Goal: Navigation & Orientation: Find specific page/section

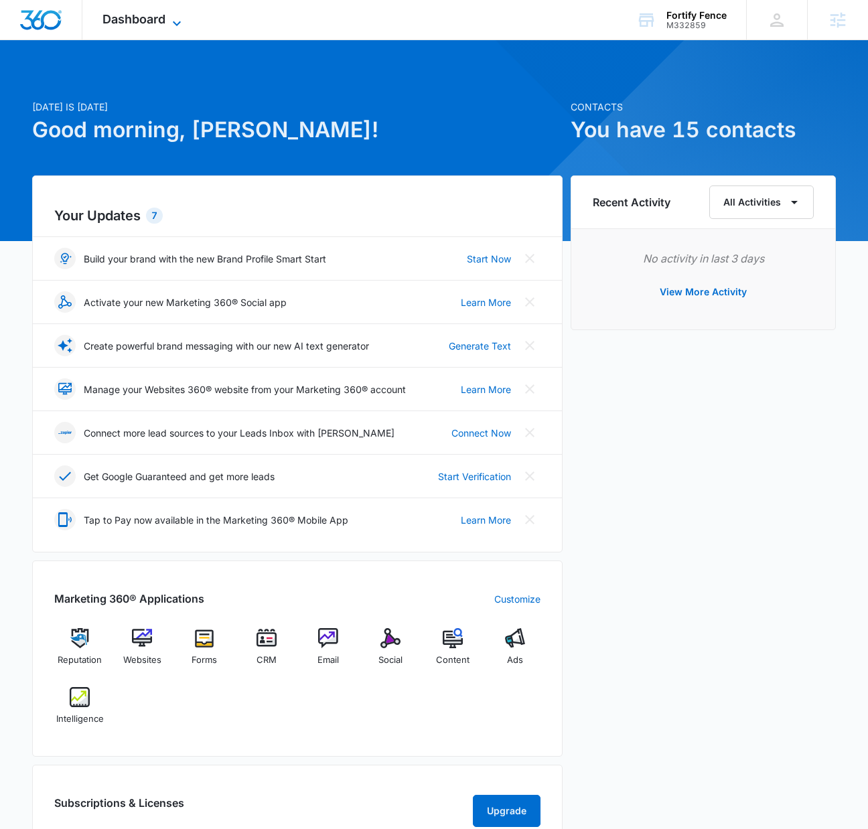
click at [162, 23] on span "Dashboard" at bounding box center [133, 19] width 63 height 14
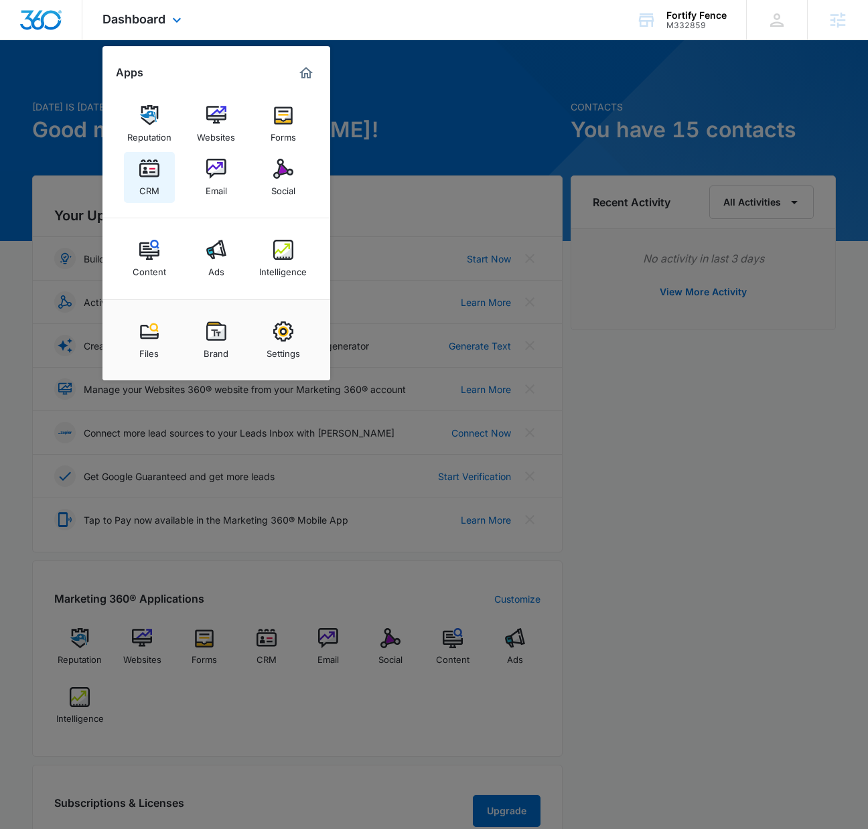
click at [143, 165] on img at bounding box center [149, 169] width 20 height 20
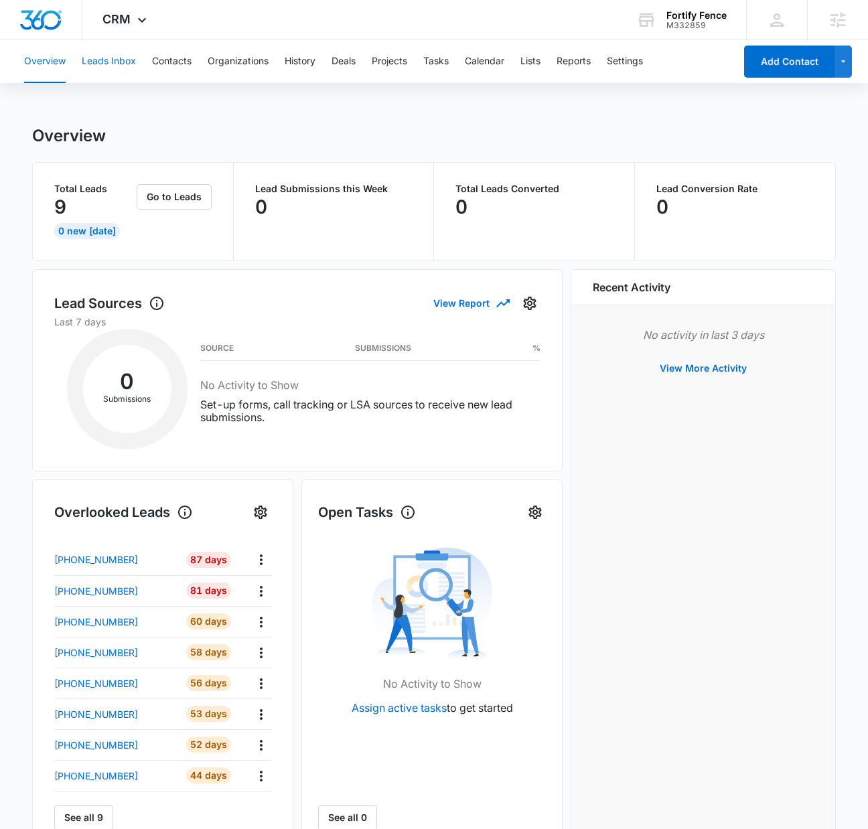
click at [121, 60] on button "Leads Inbox" at bounding box center [109, 61] width 54 height 43
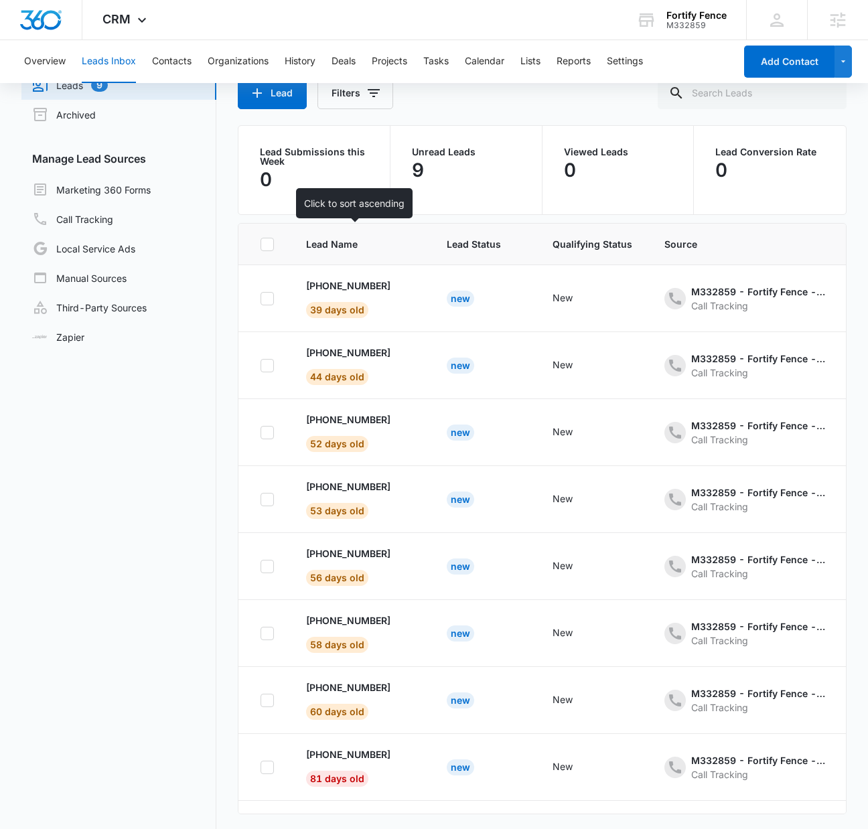
scroll to position [25, 0]
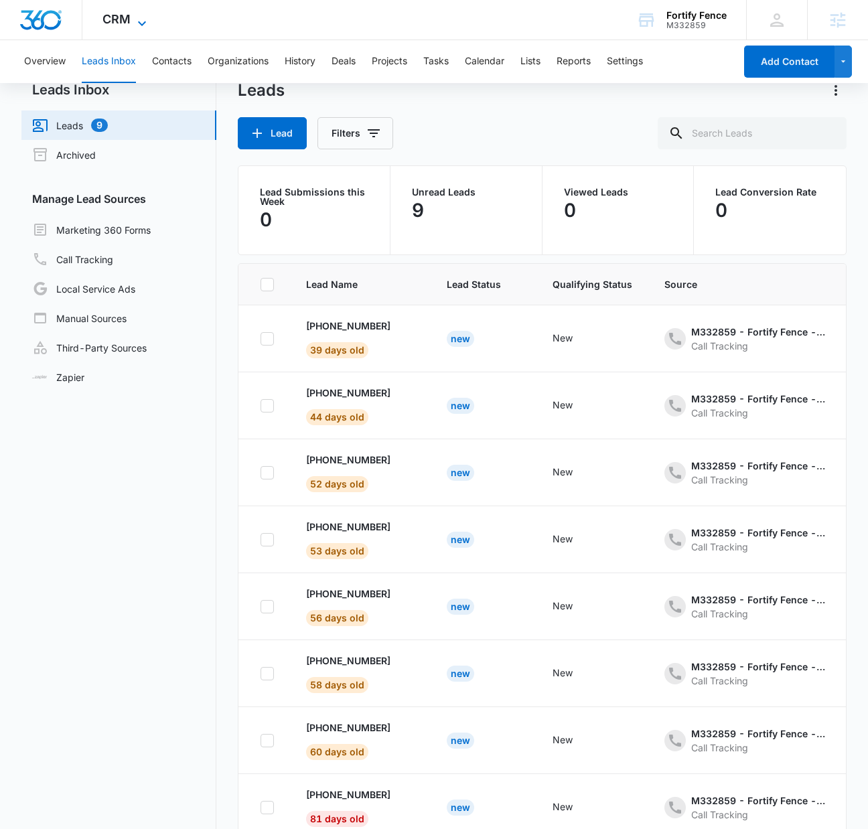
click at [140, 21] on icon at bounding box center [142, 23] width 16 height 16
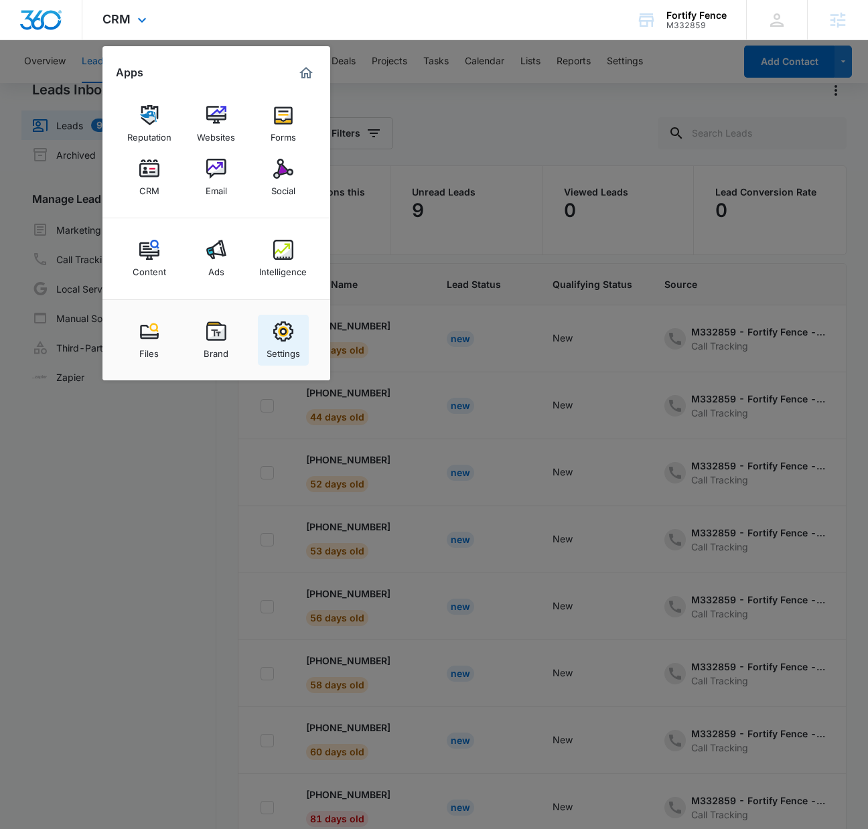
click at [284, 340] on img at bounding box center [283, 331] width 20 height 20
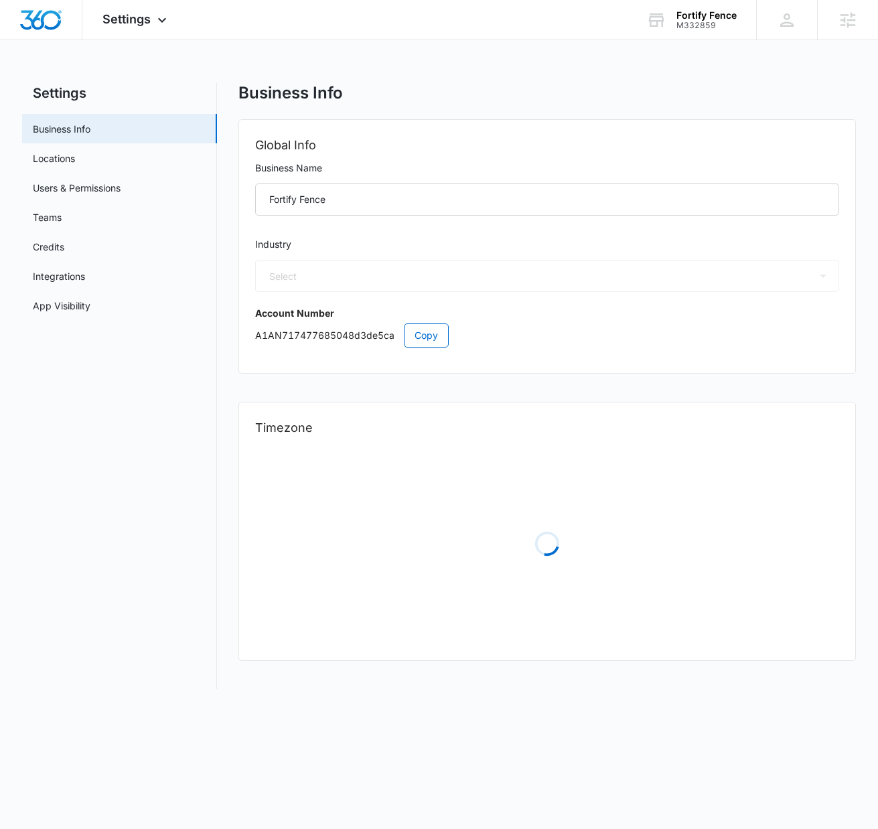
select select "4"
select select "US"
select select "America/[GEOGRAPHIC_DATA]"
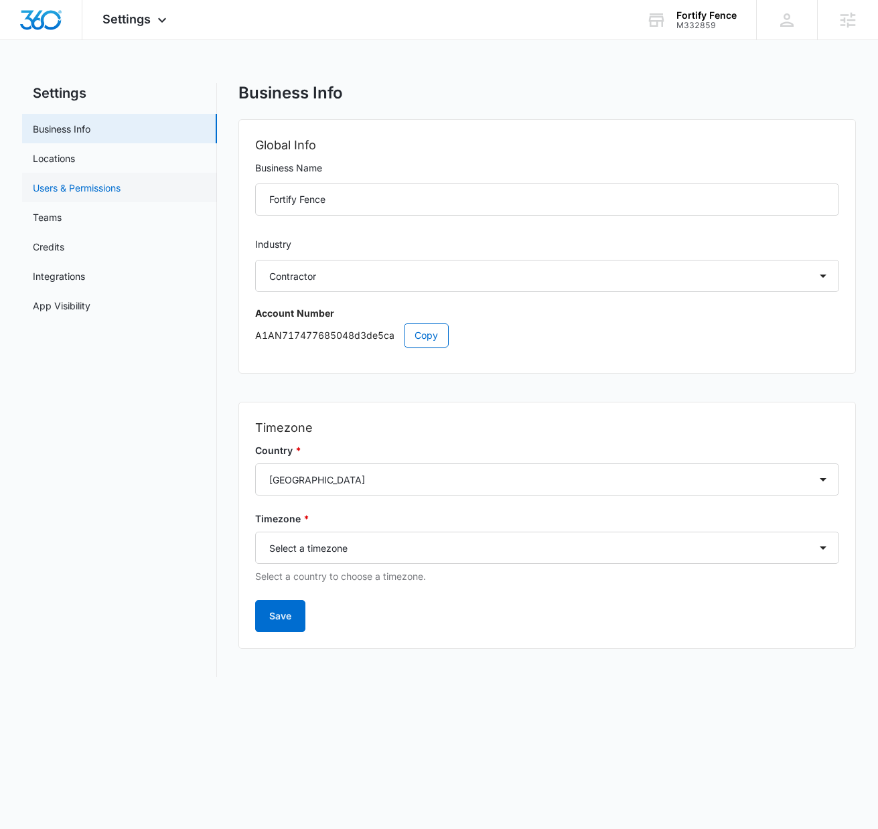
click at [88, 187] on link "Users & Permissions" at bounding box center [77, 188] width 88 height 14
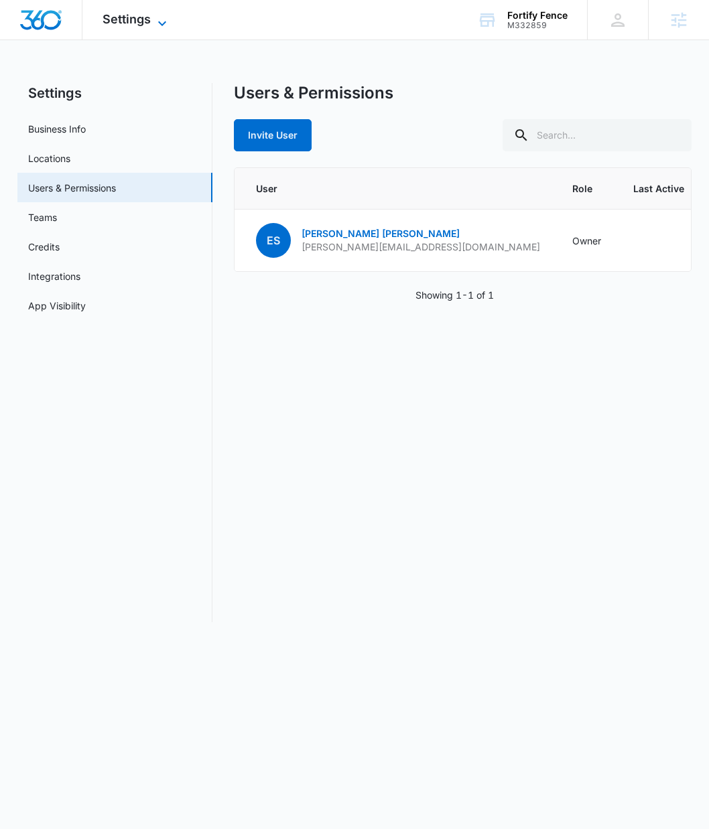
click at [157, 19] on icon at bounding box center [162, 23] width 16 height 16
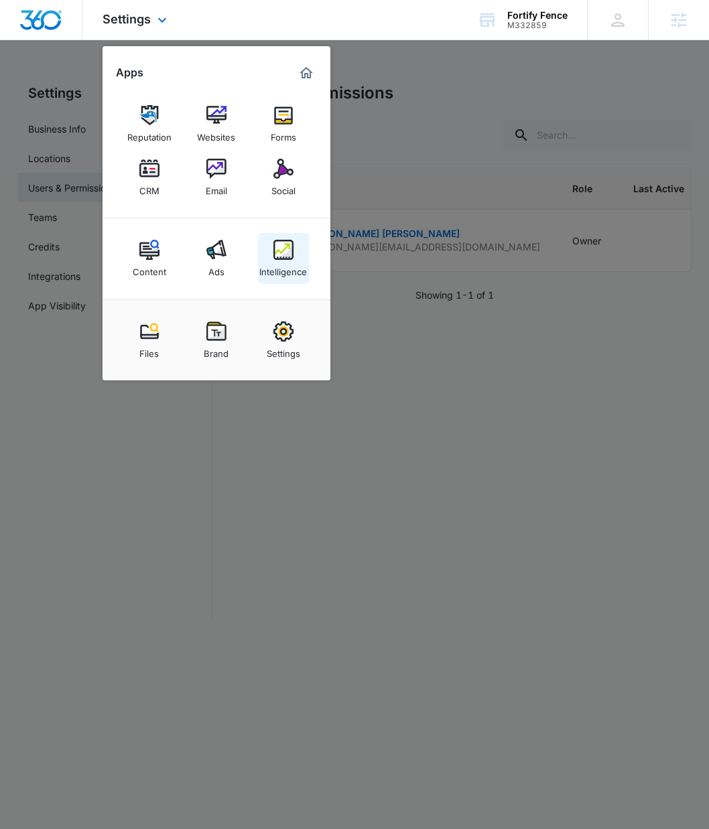
click at [284, 263] on div "Intelligence" at bounding box center [283, 268] width 48 height 17
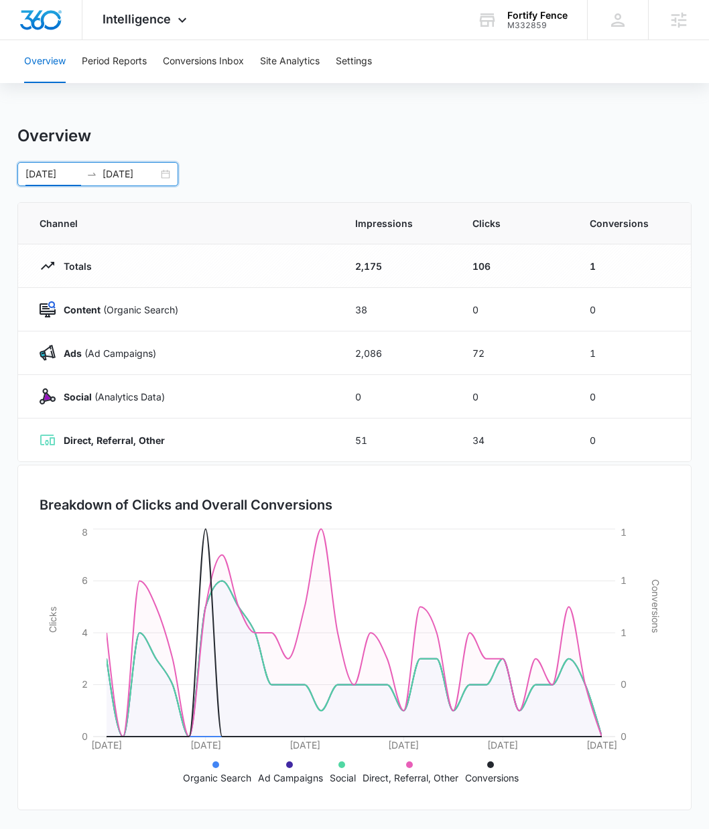
click at [46, 180] on input "[DATE]" at bounding box center [53, 174] width 56 height 15
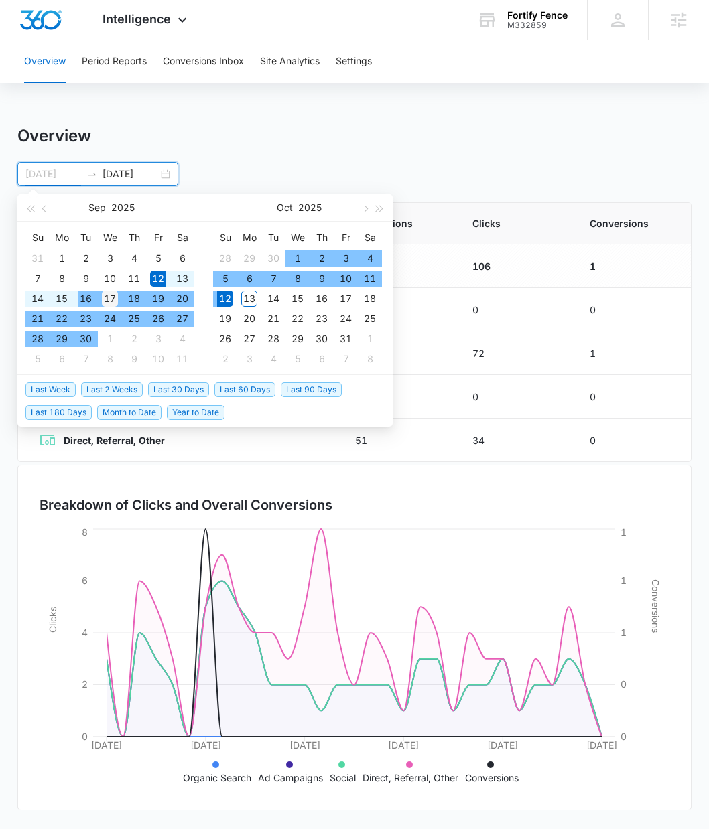
type input "[DATE]"
click at [113, 295] on div "17" at bounding box center [110, 299] width 16 height 16
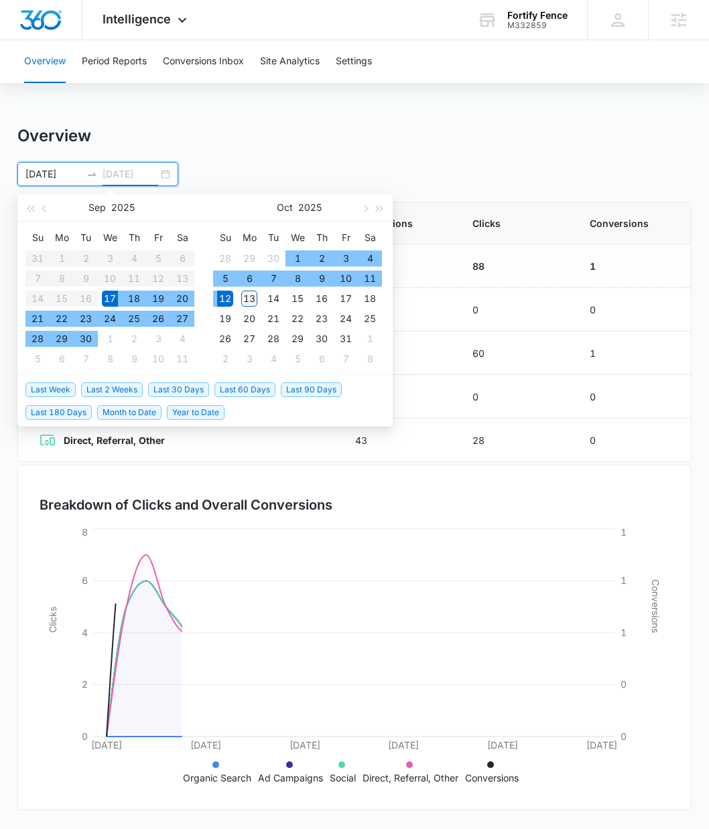
type input "[DATE]"
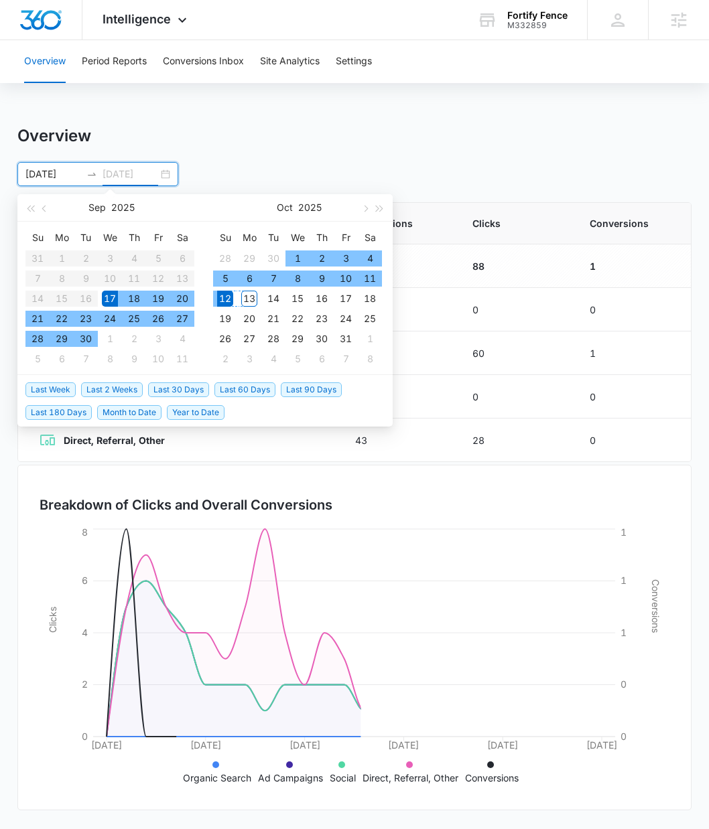
click at [251, 296] on div "13" at bounding box center [249, 299] width 16 height 16
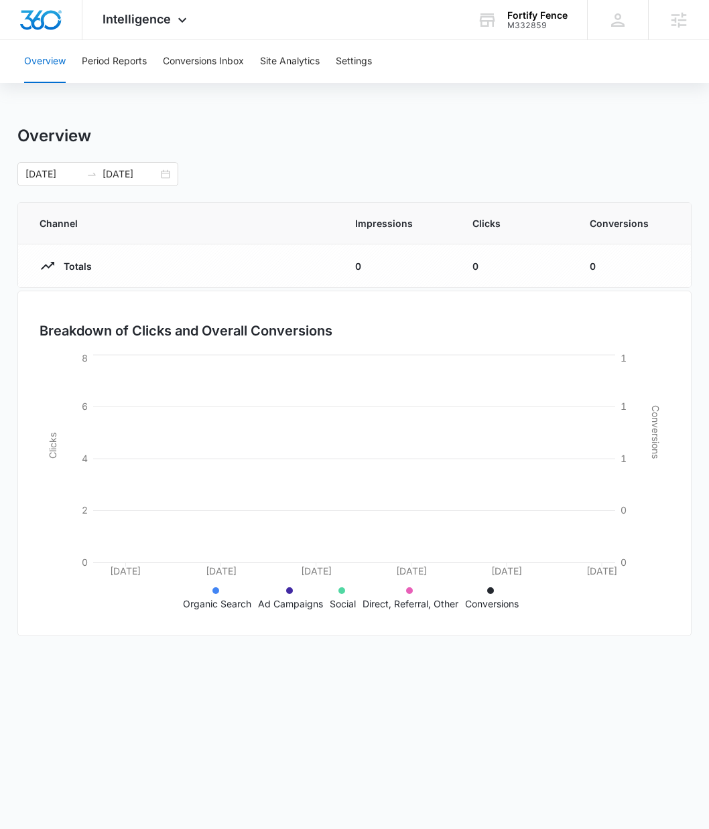
click at [551, 113] on div "Overview Period Reports Conversions Inbox Site Analytics Settings Overview [DAT…" at bounding box center [354, 347] width 709 height 615
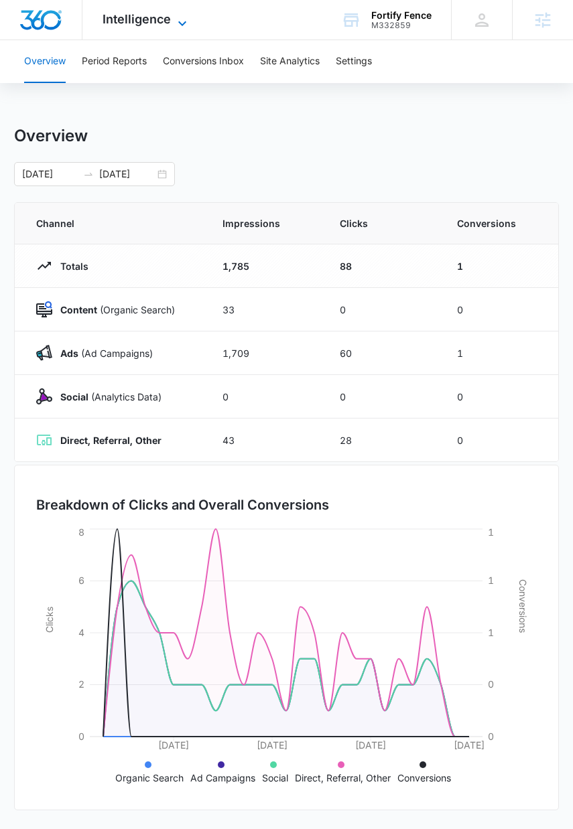
click at [151, 21] on span "Intelligence" at bounding box center [136, 19] width 68 height 14
click at [141, 27] on div "Intelligence Apps Reputation Websites Forms CRM Email Social Content Ads Intell…" at bounding box center [146, 20] width 128 height 40
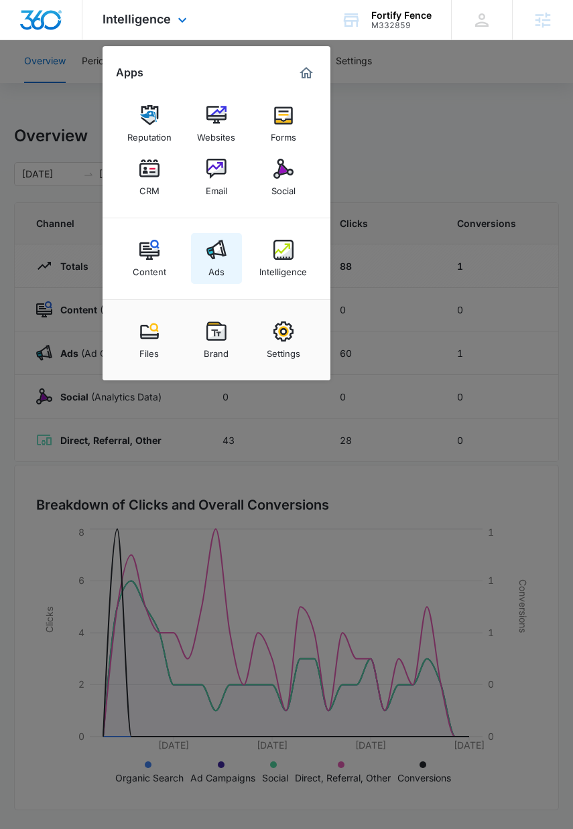
click at [202, 262] on link "Ads" at bounding box center [216, 258] width 51 height 51
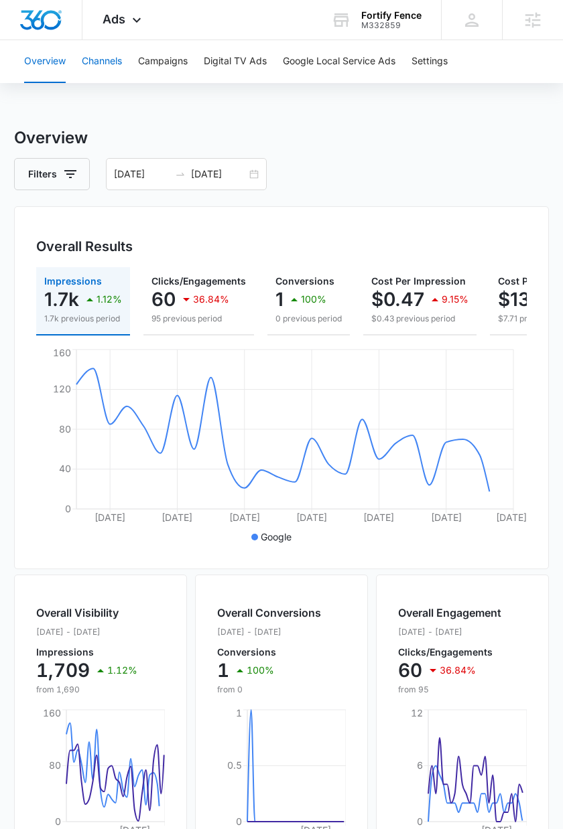
click at [112, 56] on button "Channels" at bounding box center [102, 61] width 40 height 43
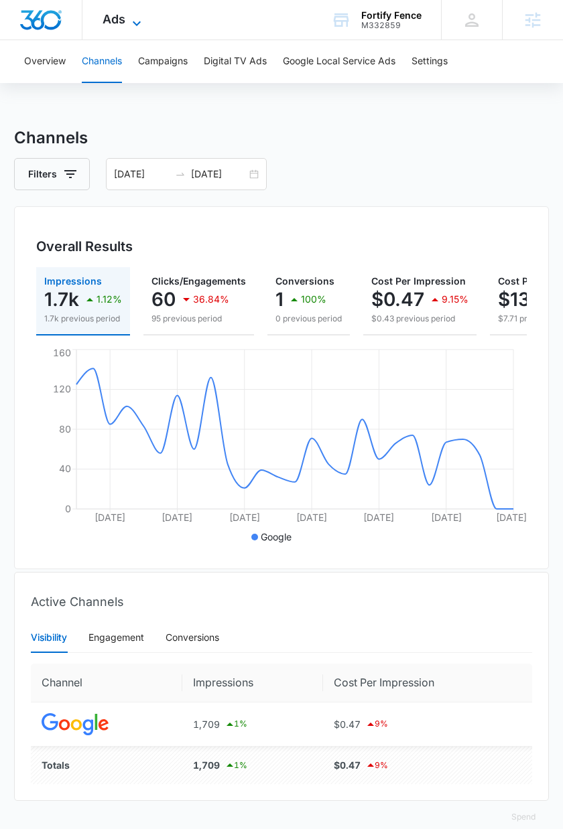
click at [120, 17] on span "Ads" at bounding box center [113, 19] width 23 height 14
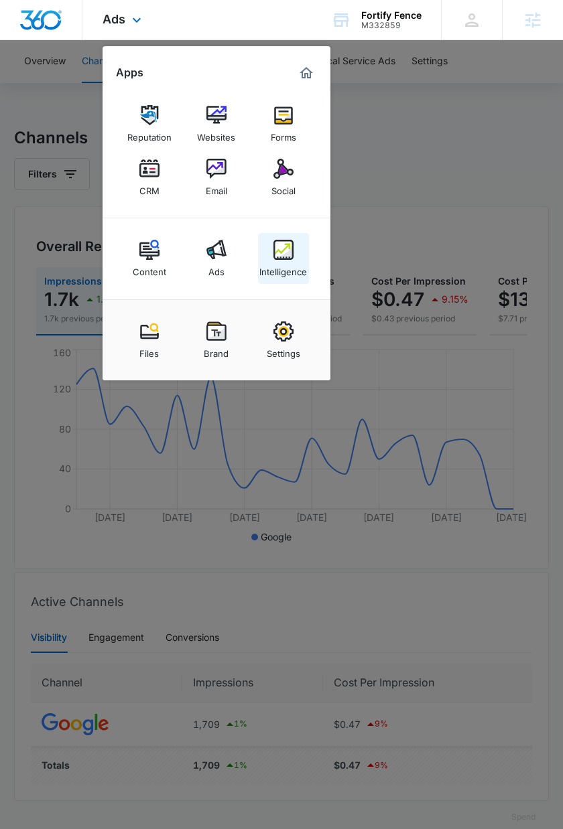
click at [280, 265] on div "Intelligence" at bounding box center [283, 268] width 48 height 17
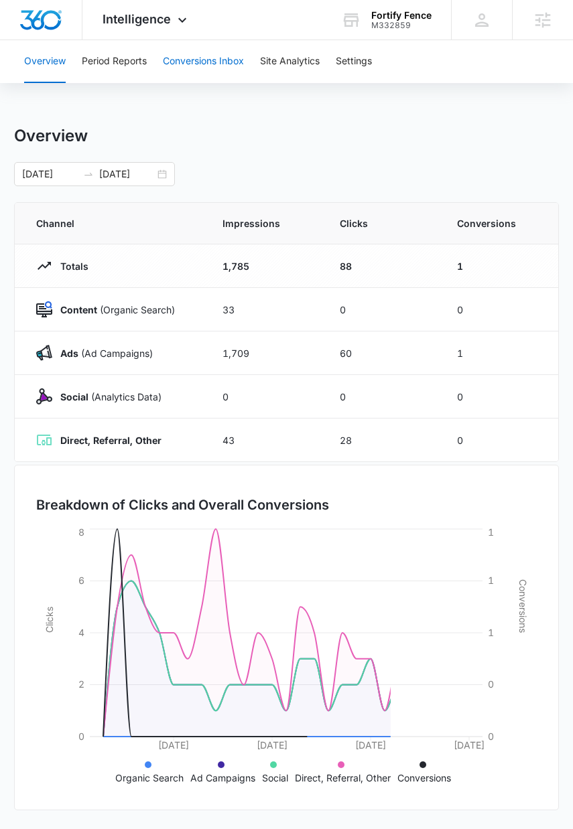
click at [220, 60] on button "Conversions Inbox" at bounding box center [203, 61] width 81 height 43
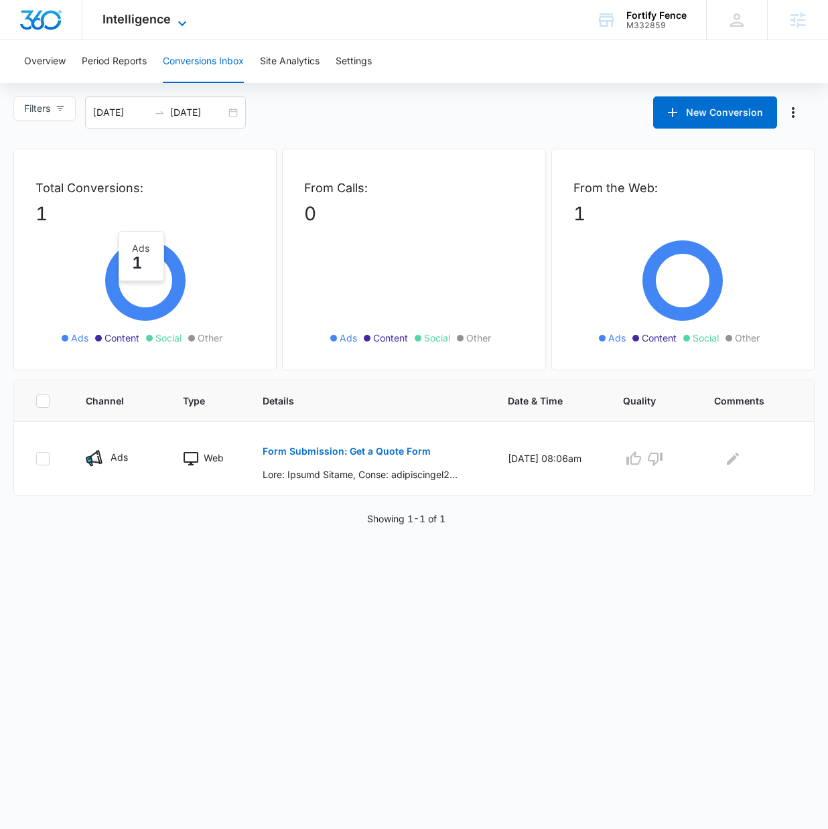
click at [164, 16] on span "Intelligence" at bounding box center [136, 19] width 68 height 14
